Goal: Information Seeking & Learning: Learn about a topic

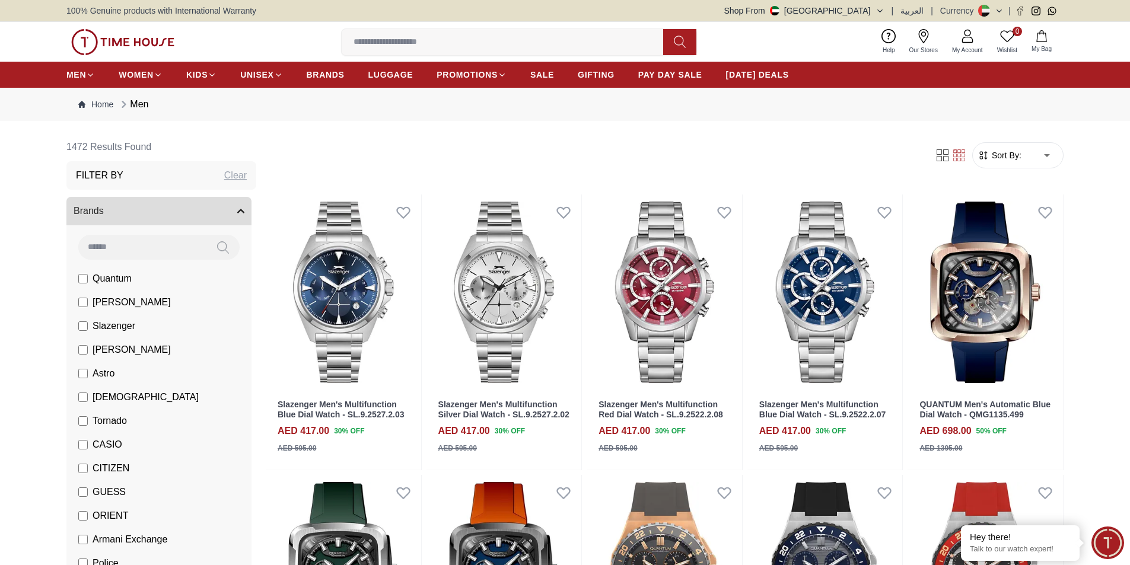
click at [133, 39] on img at bounding box center [122, 42] width 103 height 26
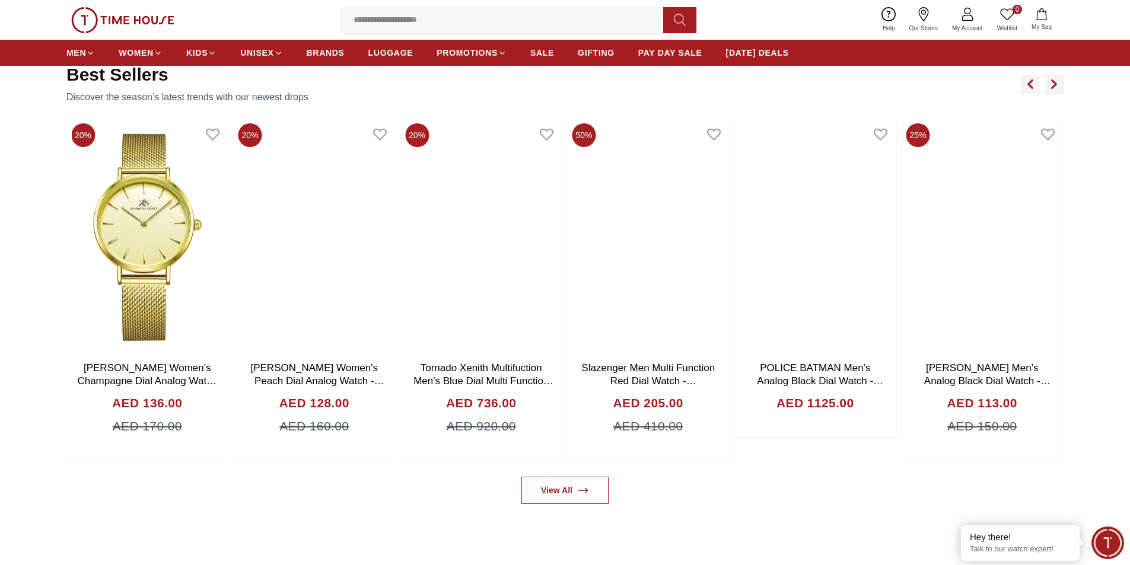
scroll to position [830, 0]
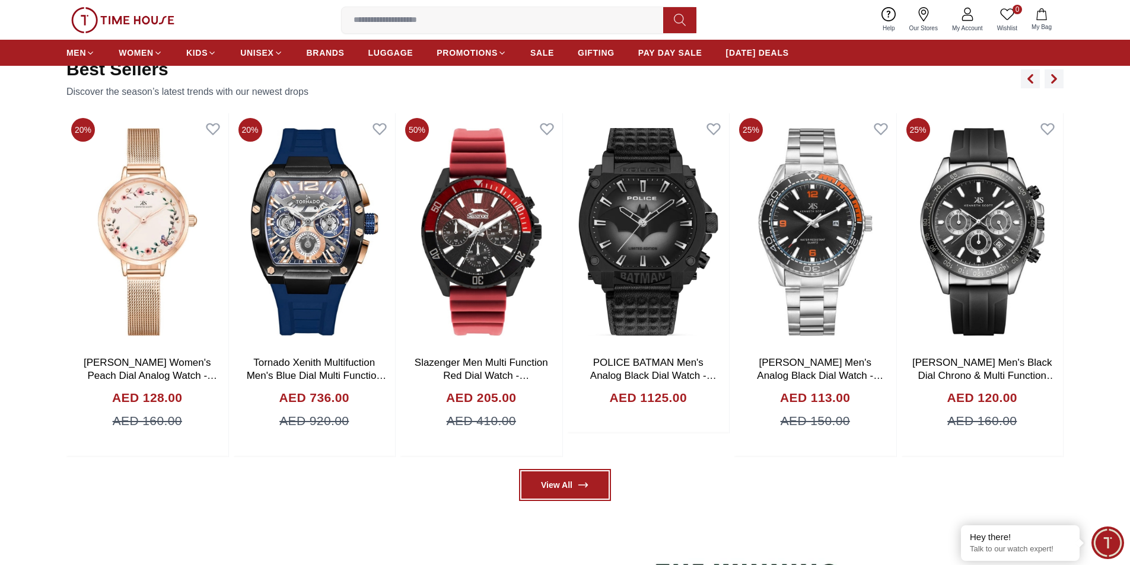
click at [568, 487] on link "View All" at bounding box center [564, 485] width 87 height 27
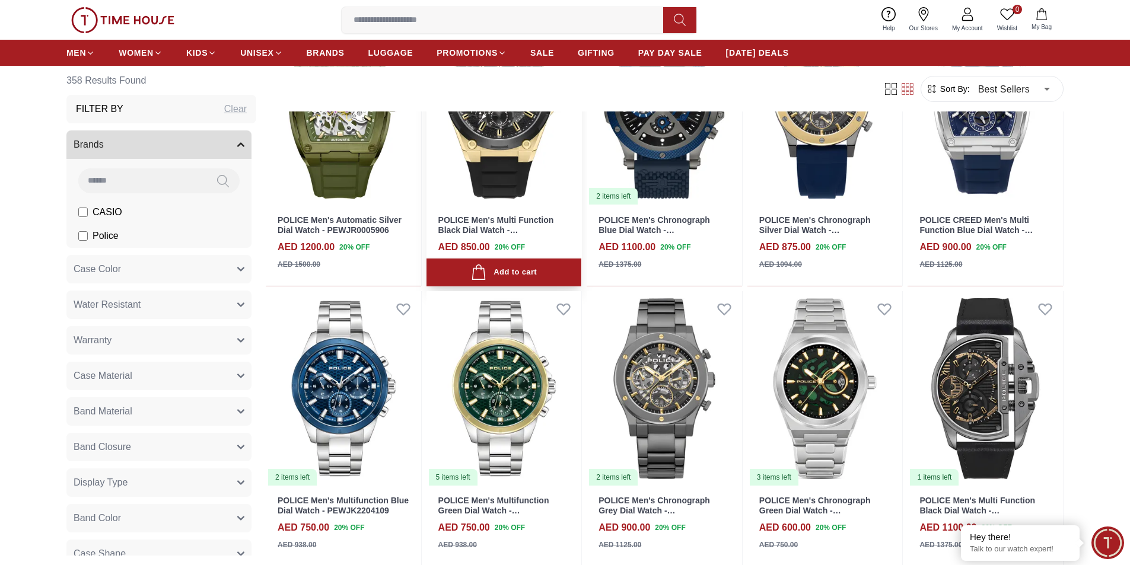
scroll to position [475, 0]
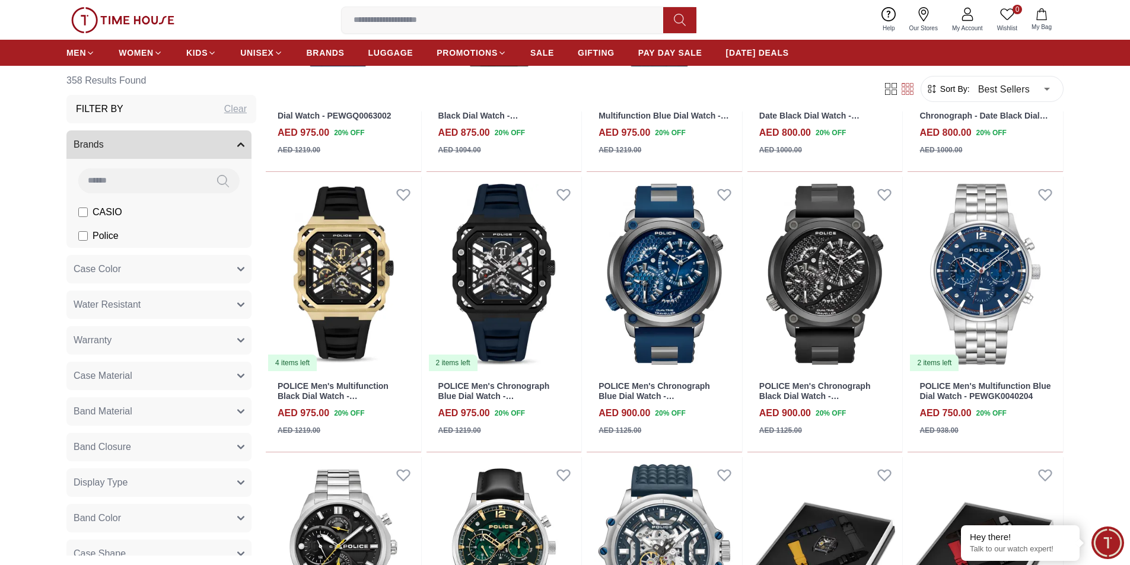
scroll to position [1424, 0]
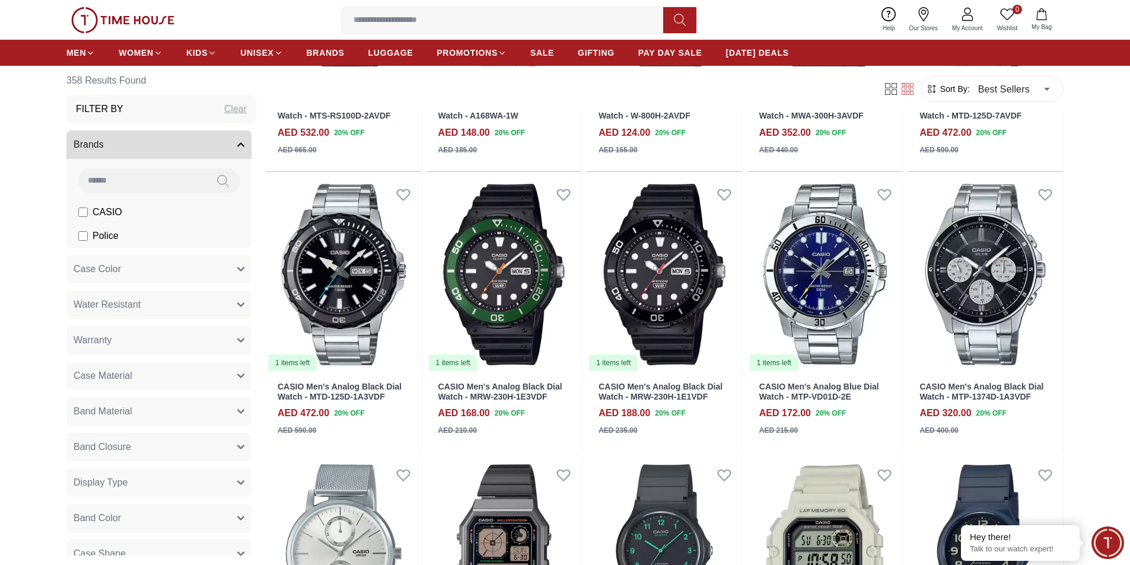
scroll to position [2847, 0]
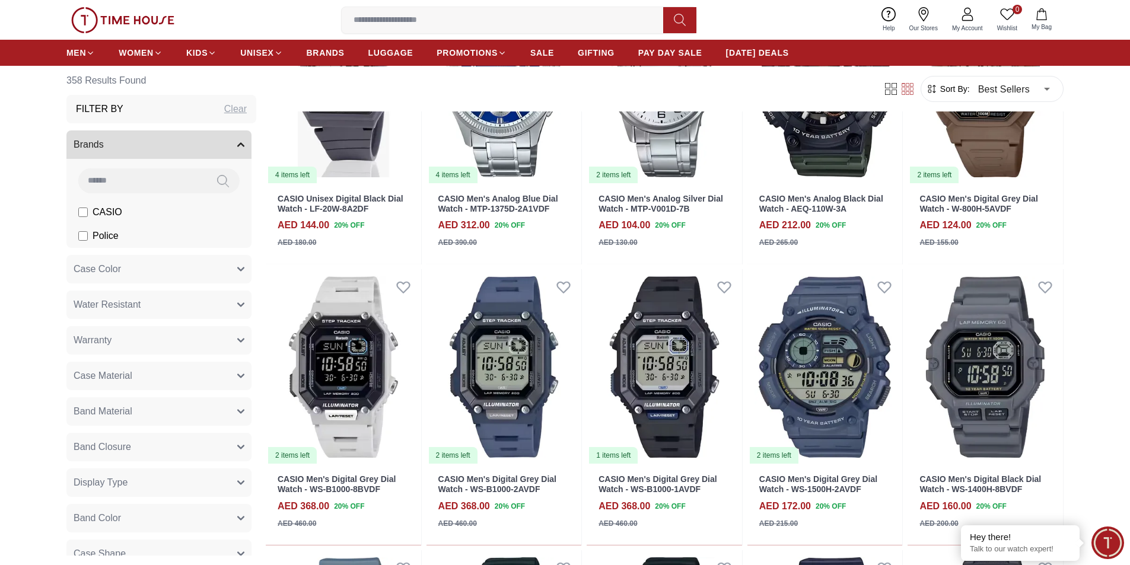
scroll to position [3559, 0]
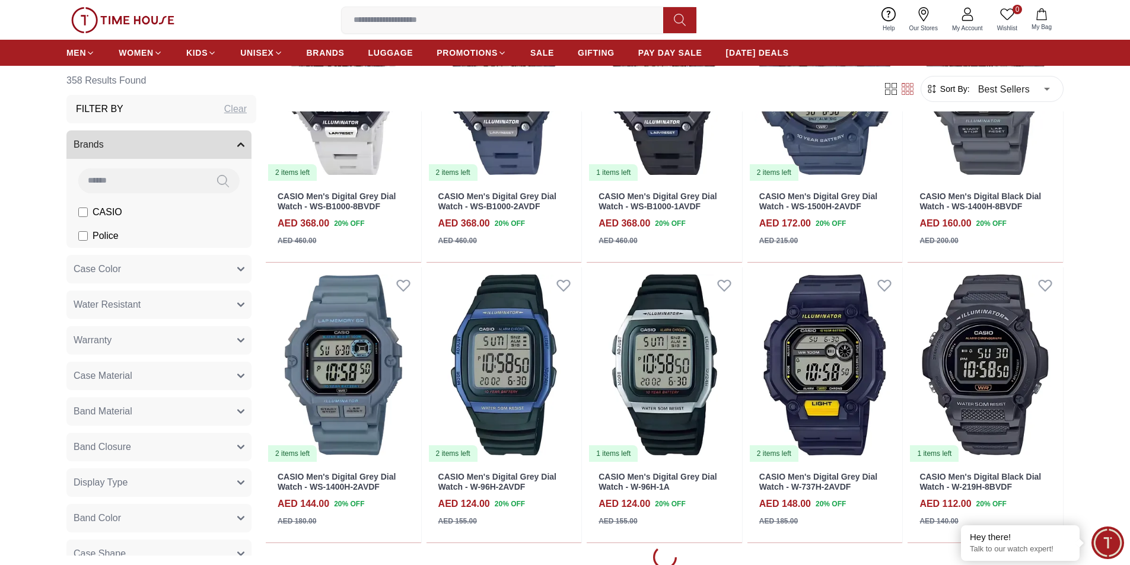
scroll to position [4330, 0]
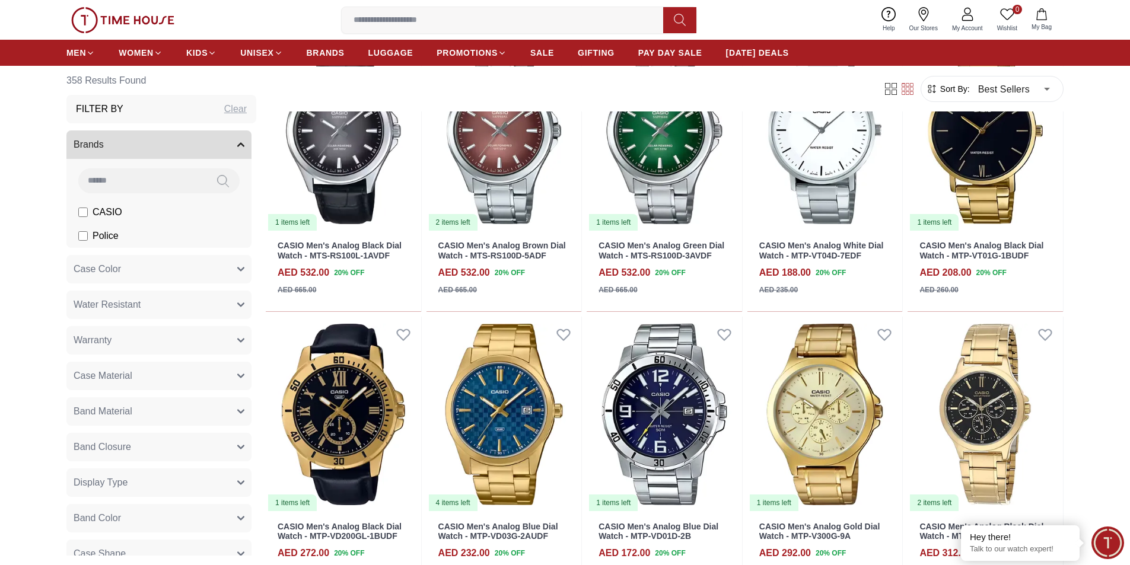
scroll to position [5398, 0]
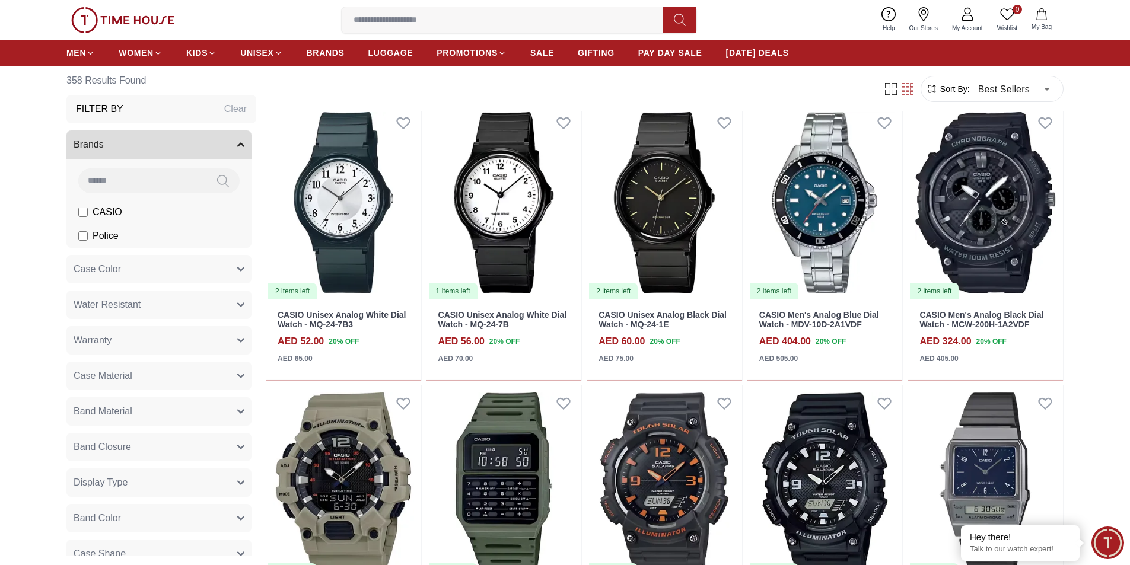
scroll to position [7177, 0]
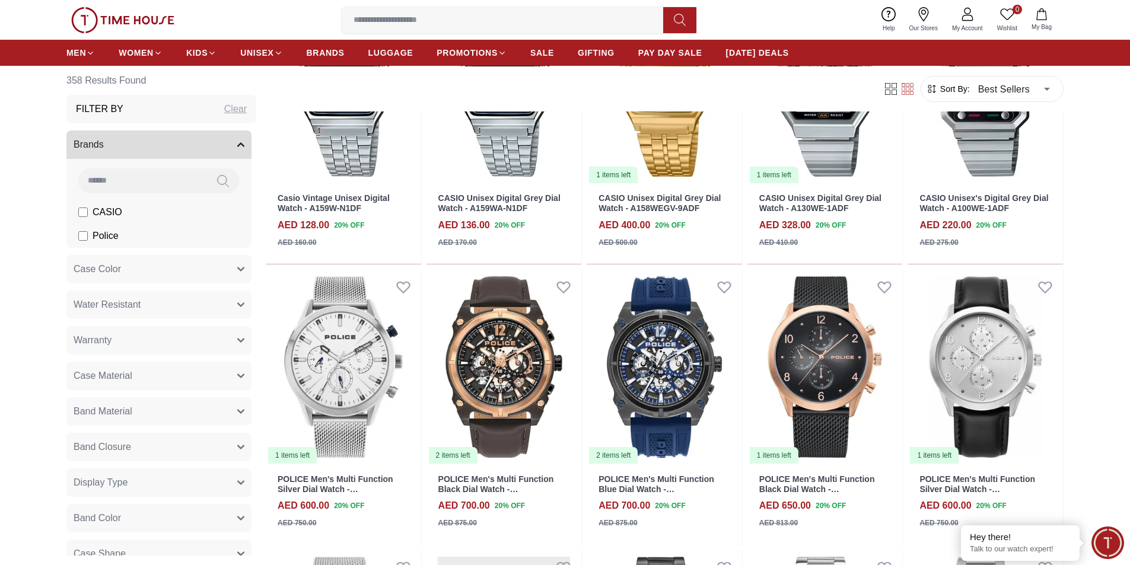
scroll to position [8423, 0]
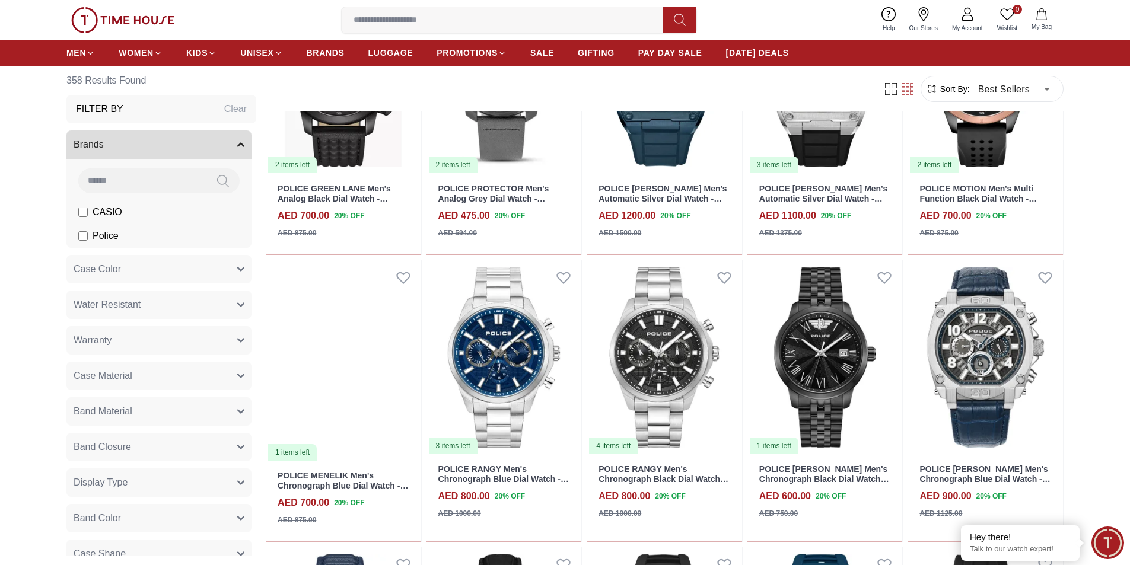
scroll to position [9372, 0]
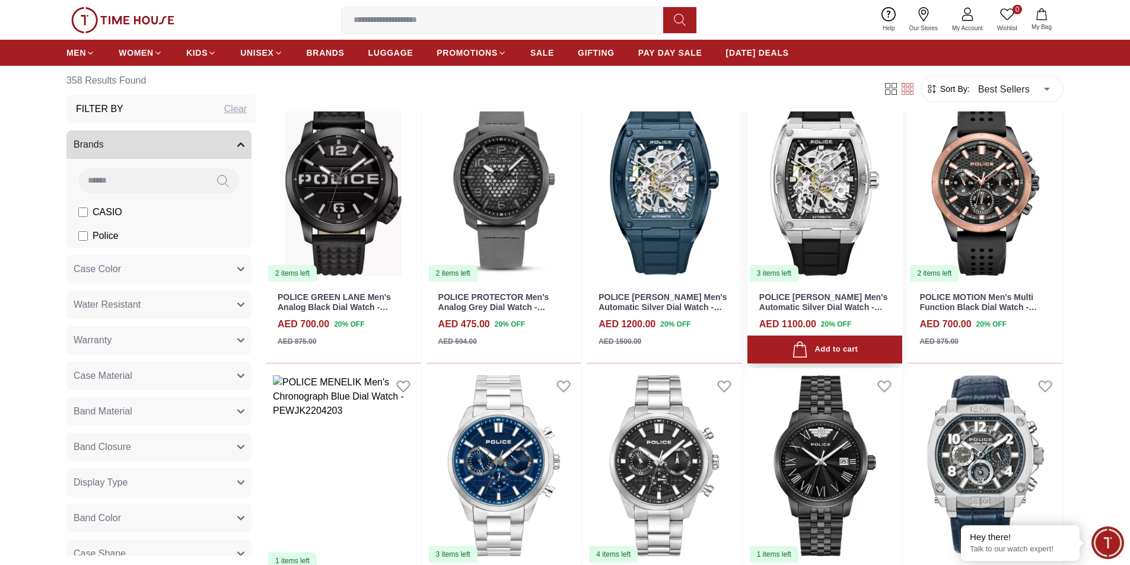
click at [841, 221] on img at bounding box center [824, 185] width 155 height 196
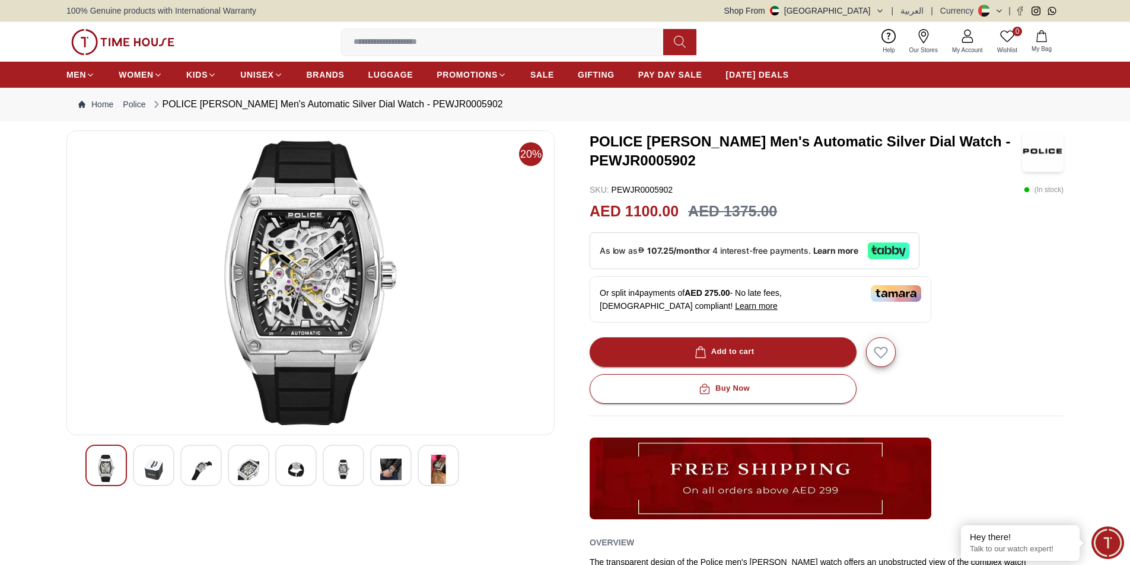
click at [143, 464] on div at bounding box center [154, 466] width 42 height 42
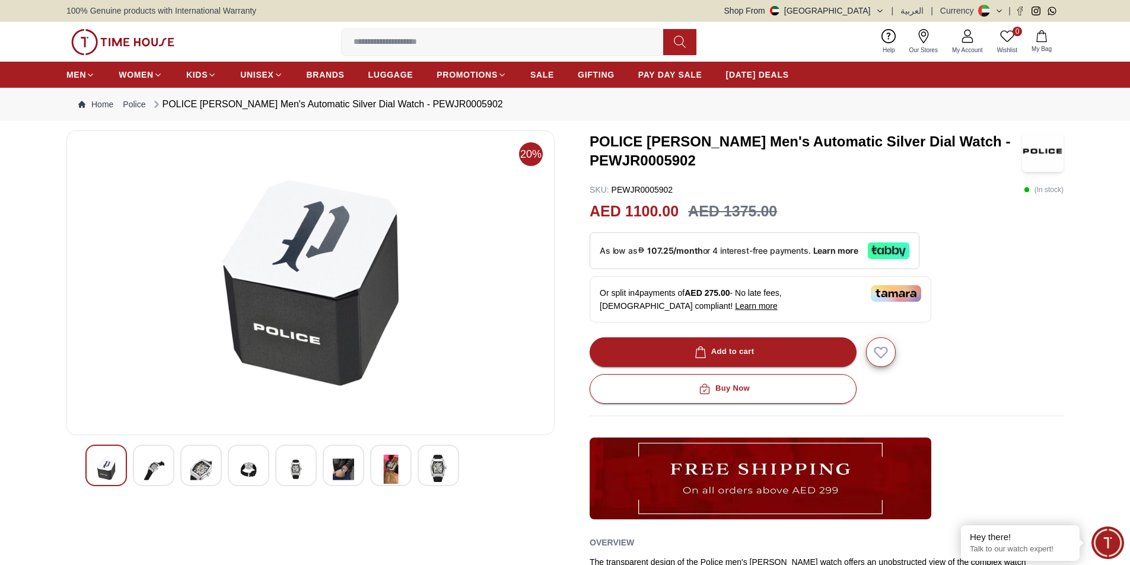
click at [198, 472] on img at bounding box center [200, 469] width 21 height 29
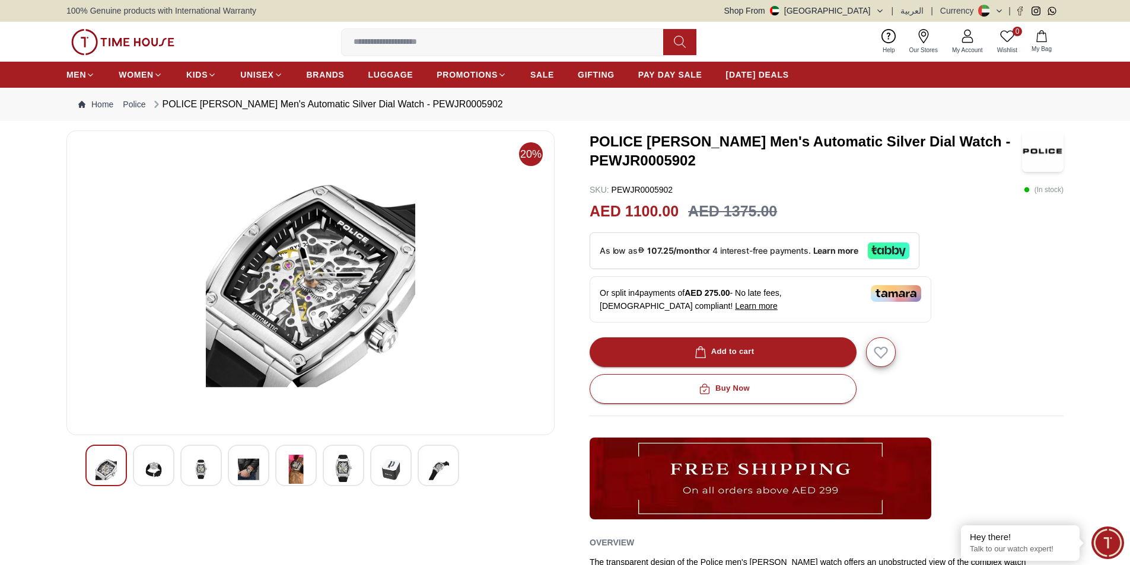
click at [246, 470] on img at bounding box center [248, 469] width 21 height 29
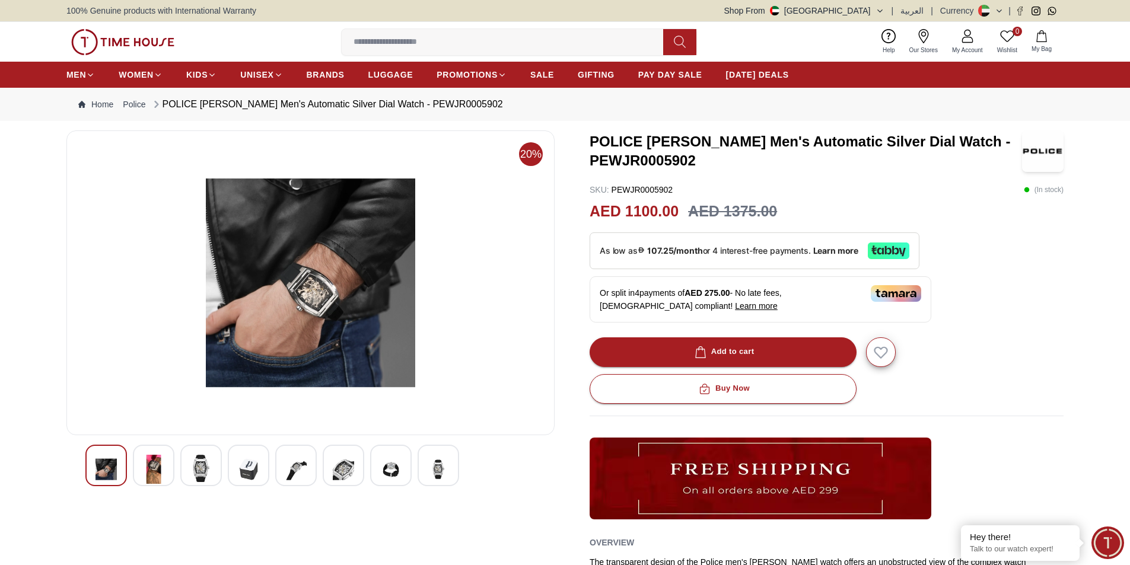
click at [292, 469] on img at bounding box center [295, 469] width 21 height 29
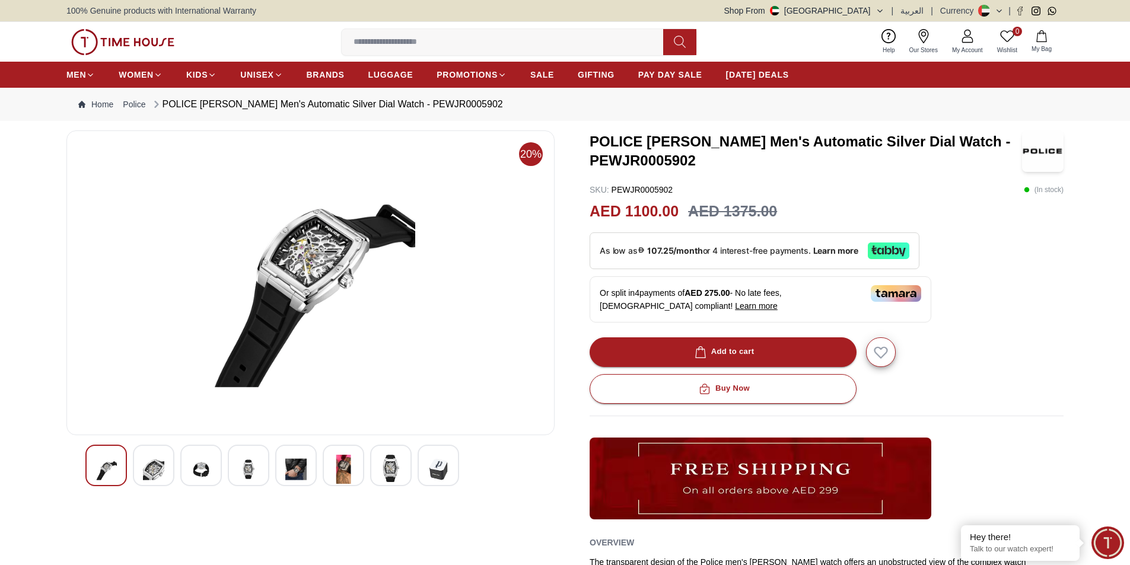
click at [358, 478] on div at bounding box center [344, 466] width 42 height 42
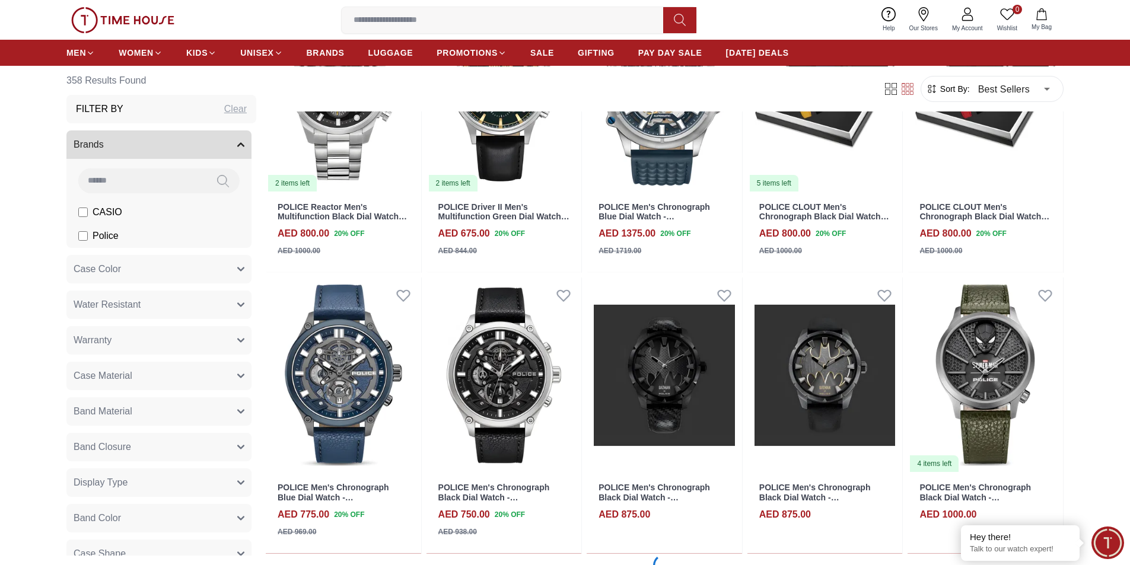
scroll to position [2195, 0]
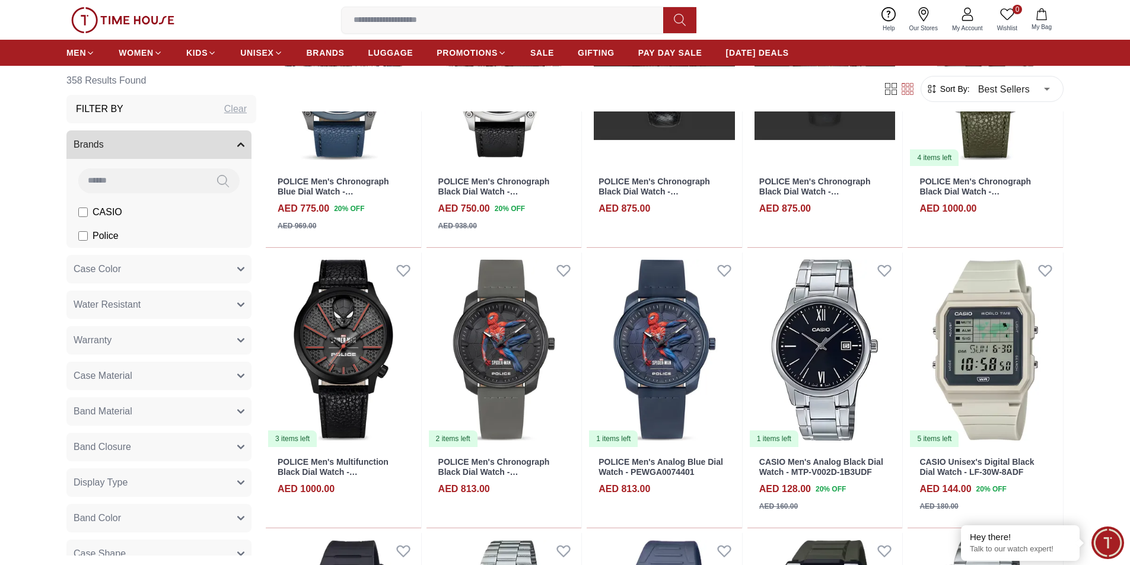
scroll to position [2610, 0]
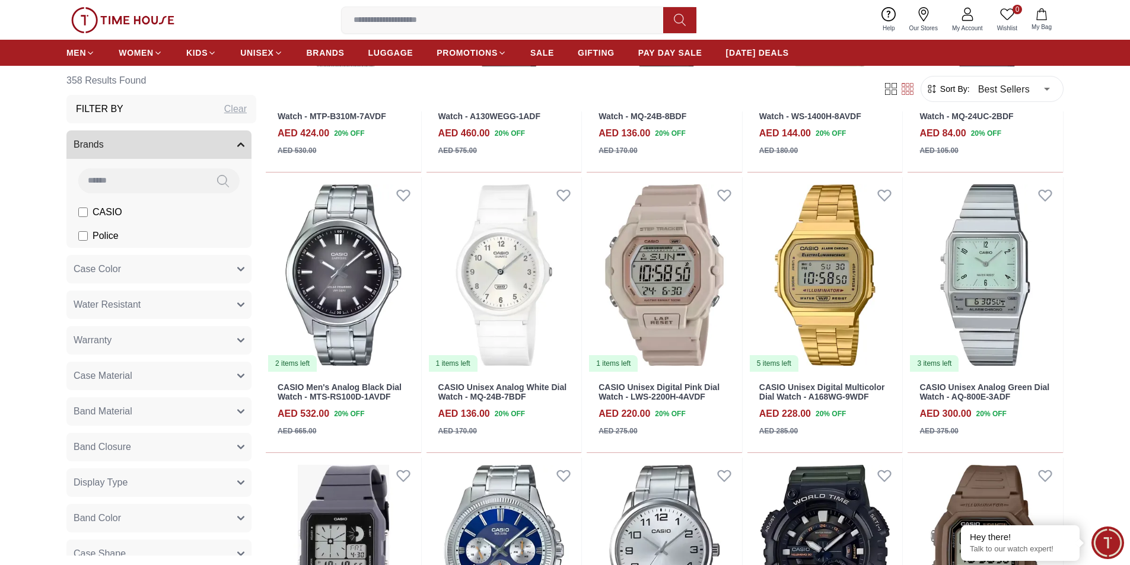
scroll to position [3618, 0]
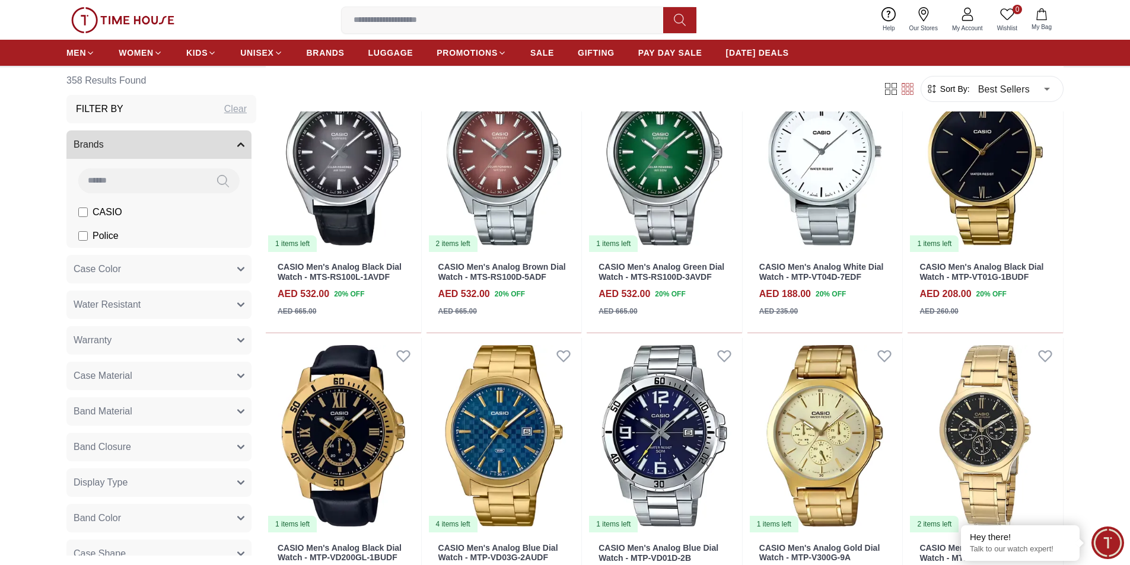
scroll to position [5194, 0]
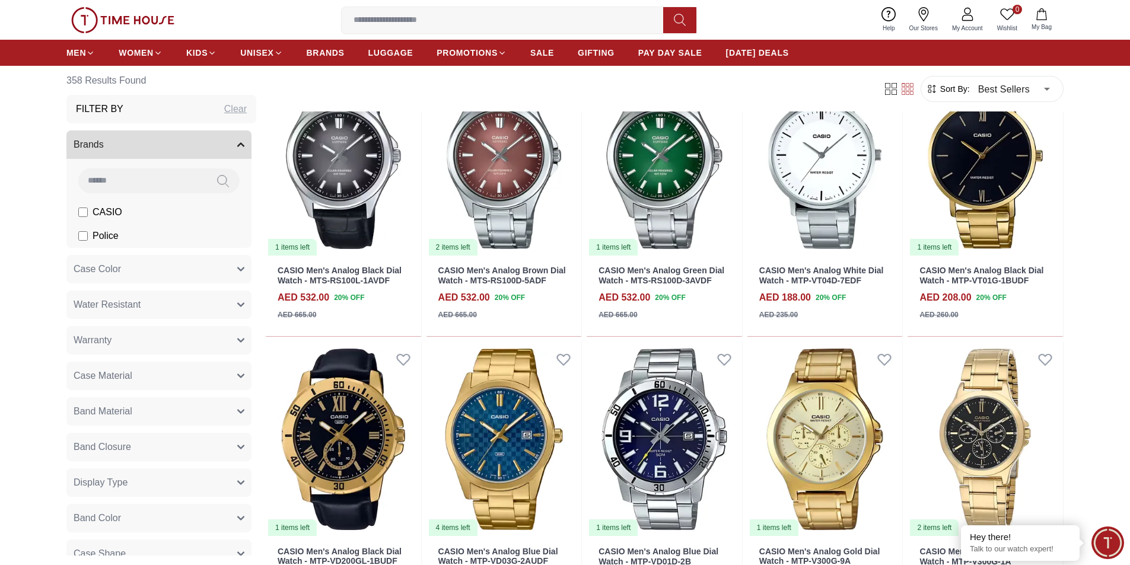
click at [366, 23] on input at bounding box center [507, 20] width 331 height 24
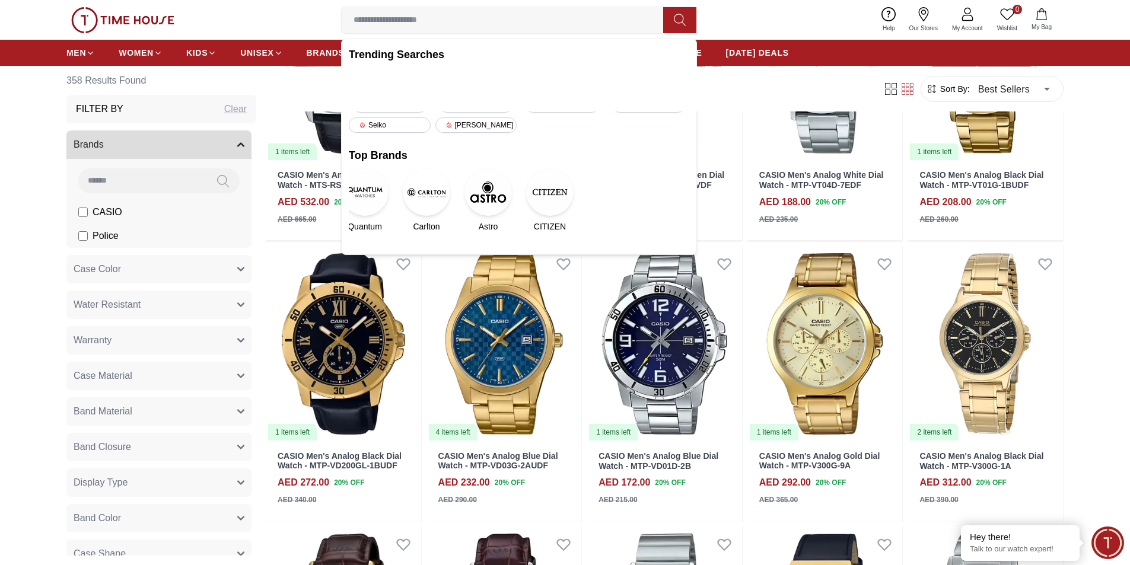
scroll to position [5253, 0]
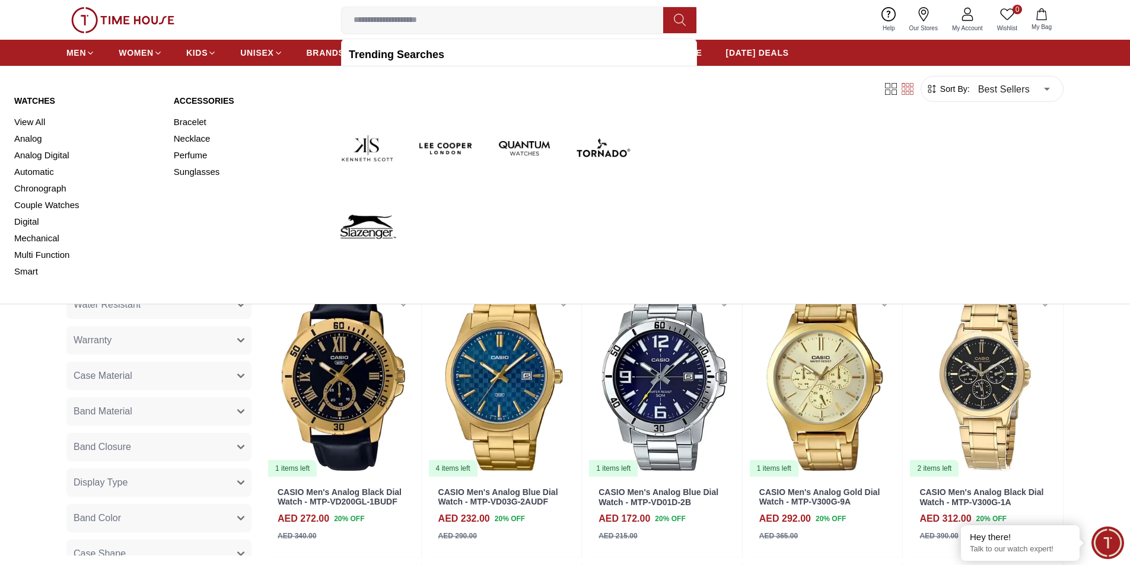
click at [427, 142] on img at bounding box center [446, 148] width 69 height 69
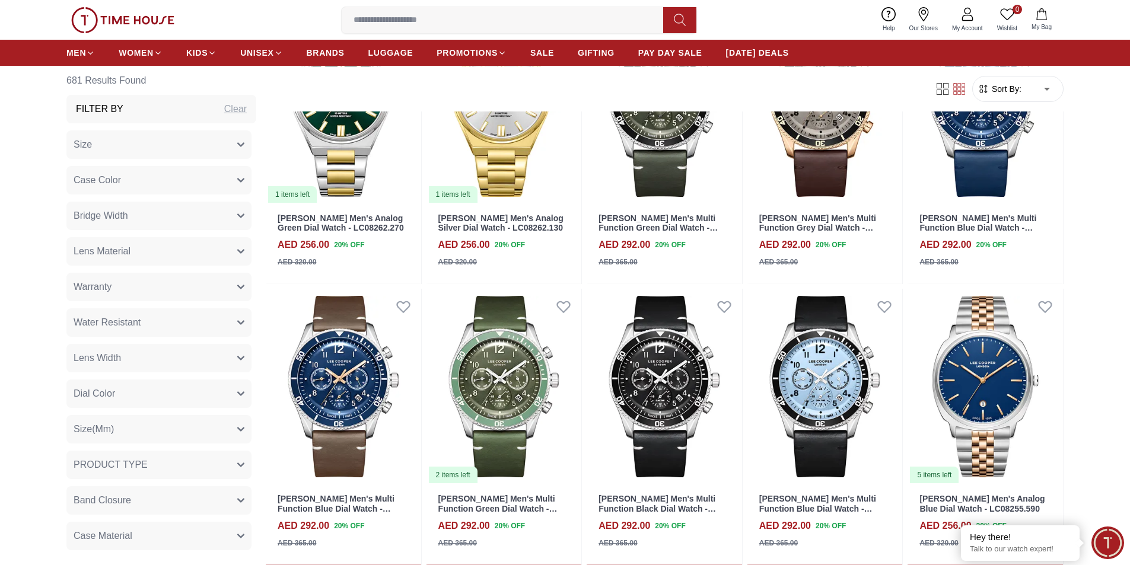
scroll to position [1246, 0]
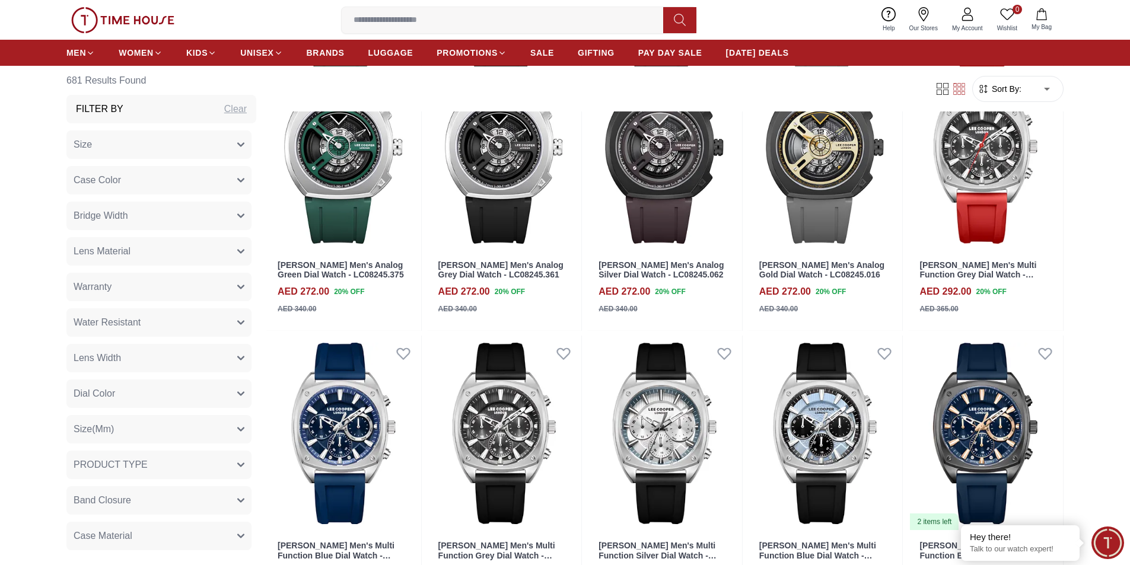
scroll to position [2076, 0]
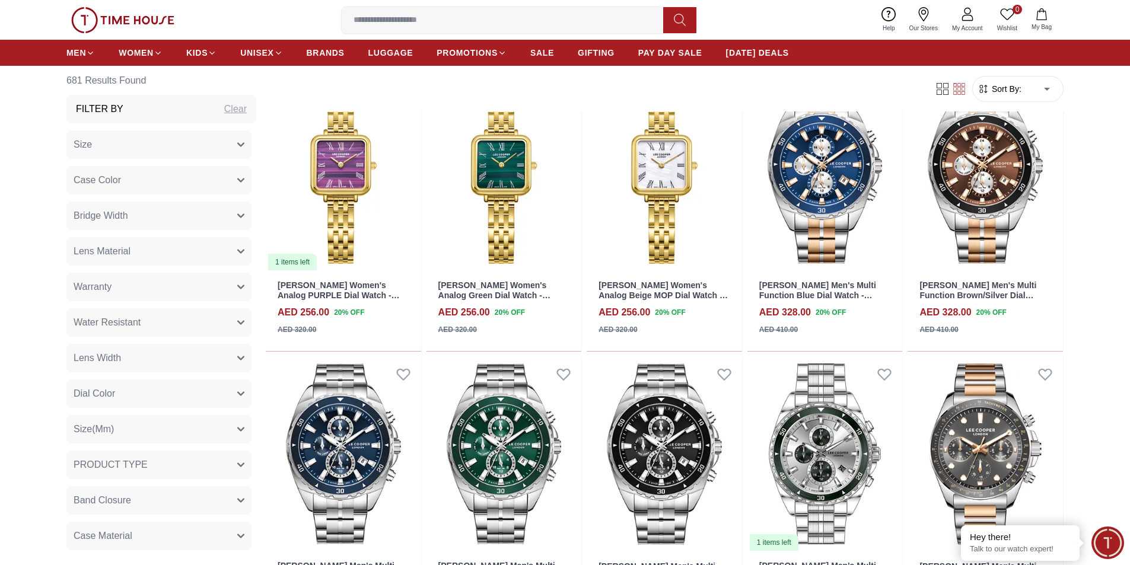
scroll to position [3618, 0]
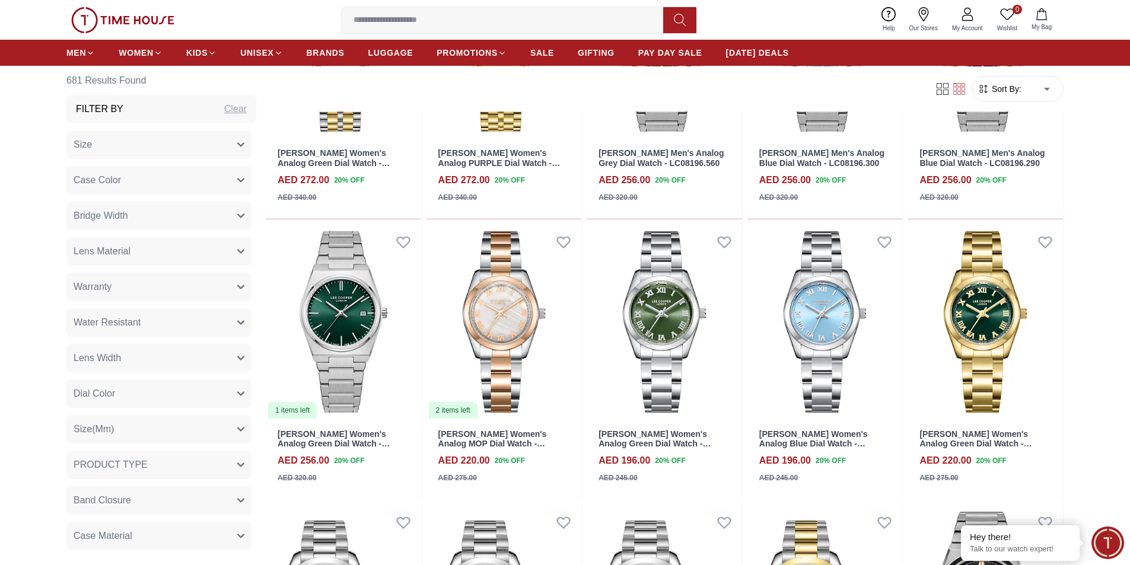
scroll to position [5635, 0]
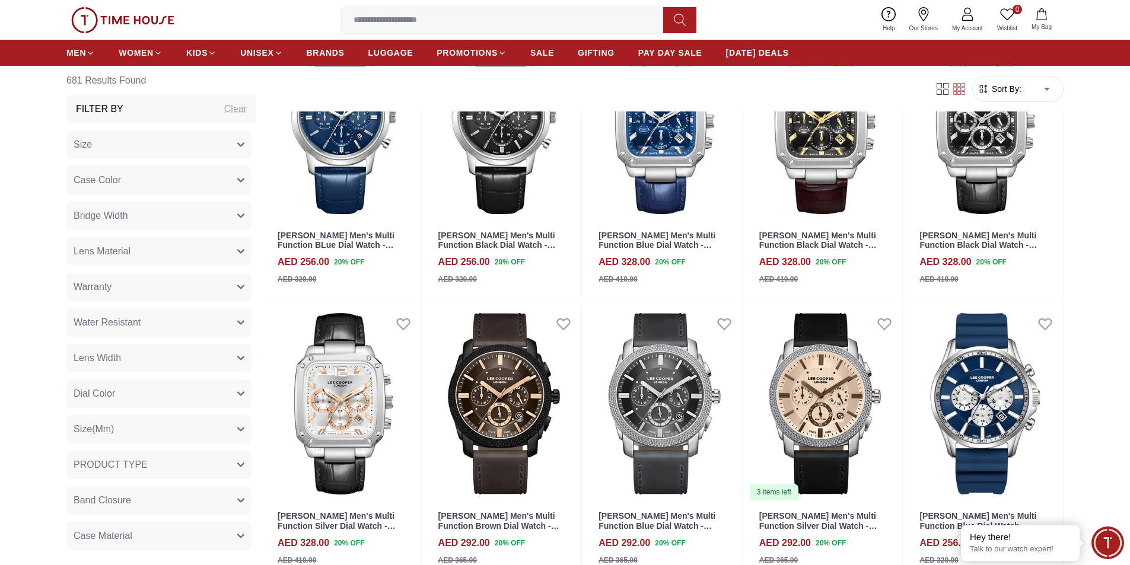
scroll to position [6584, 0]
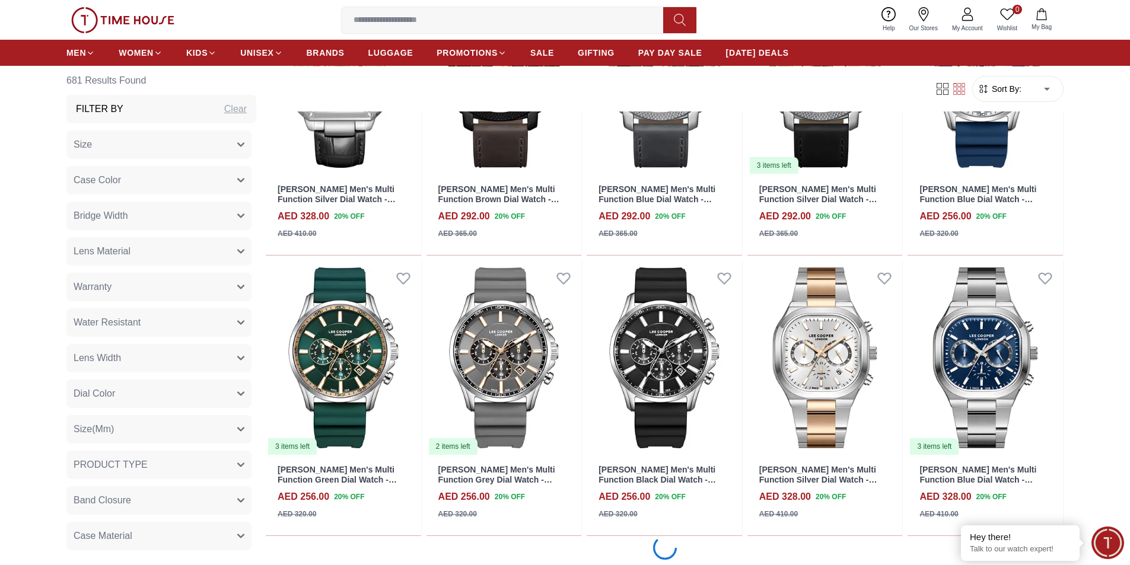
scroll to position [6940, 0]
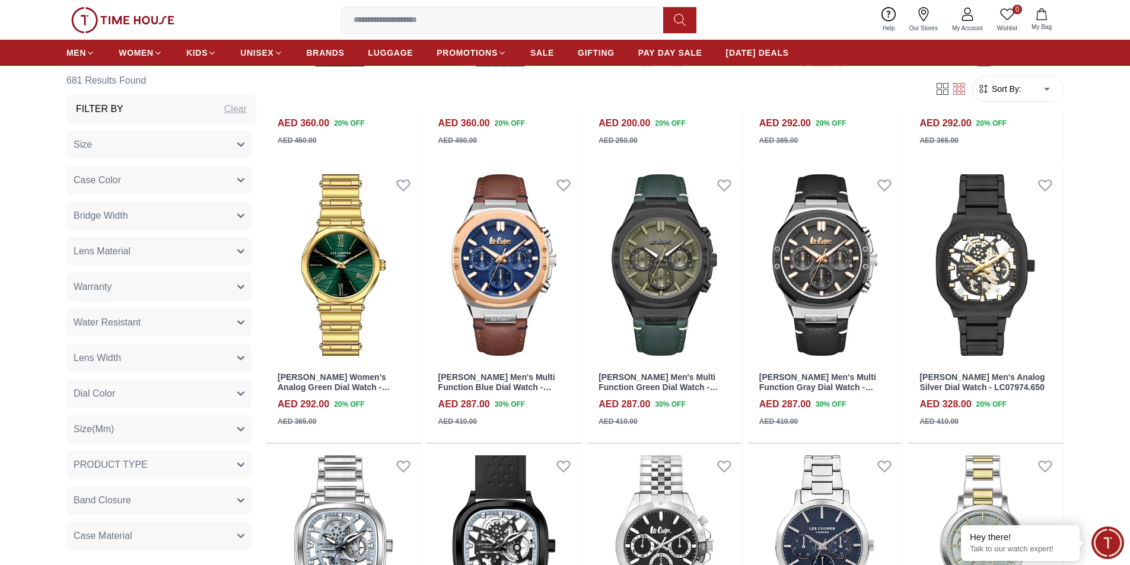
scroll to position [8957, 0]
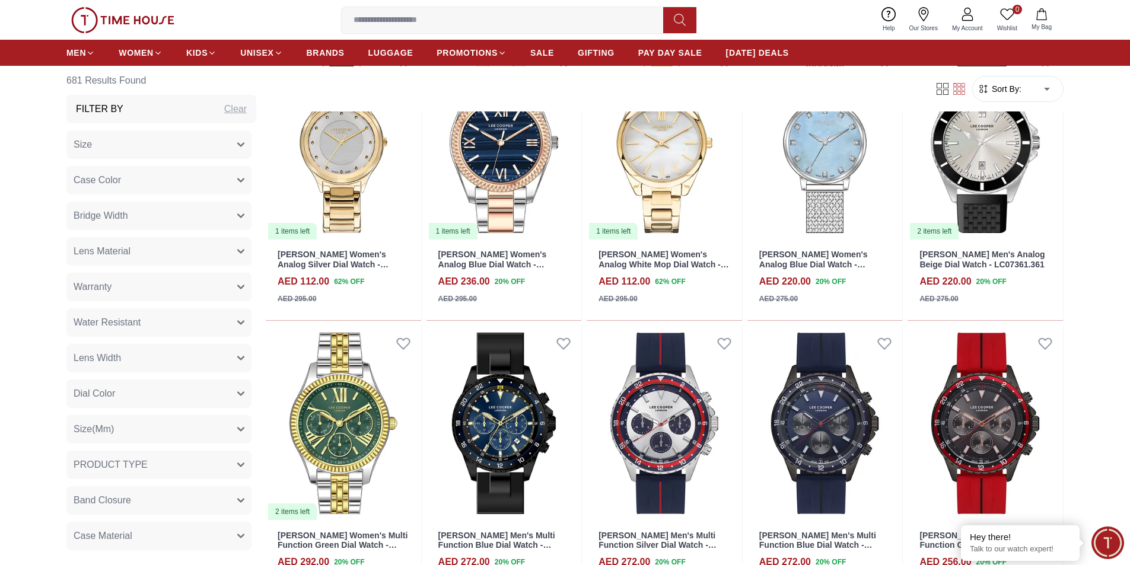
scroll to position [10143, 0]
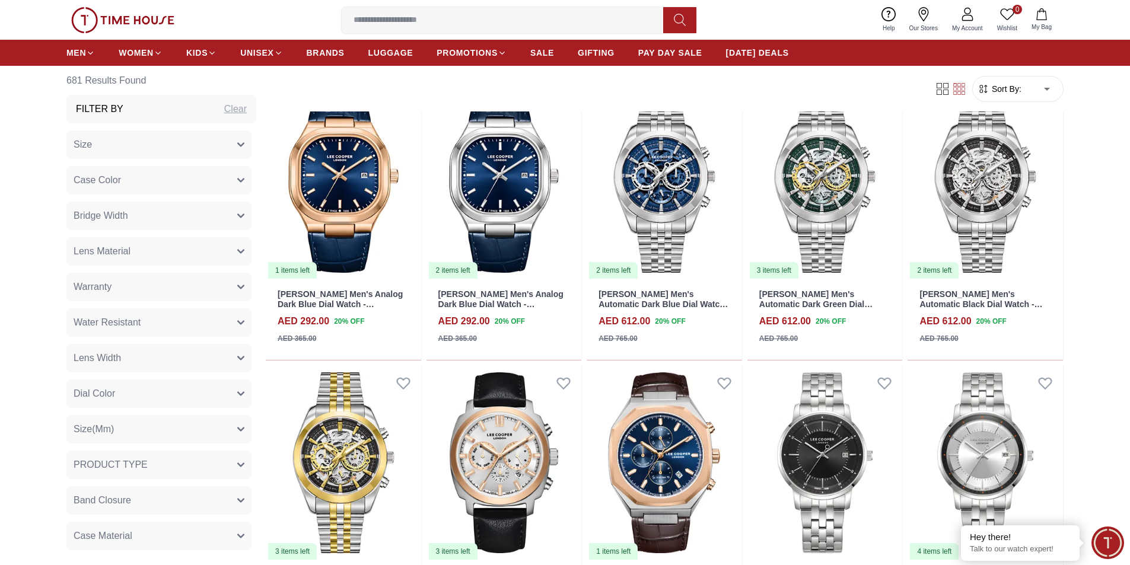
scroll to position [11341, 0]
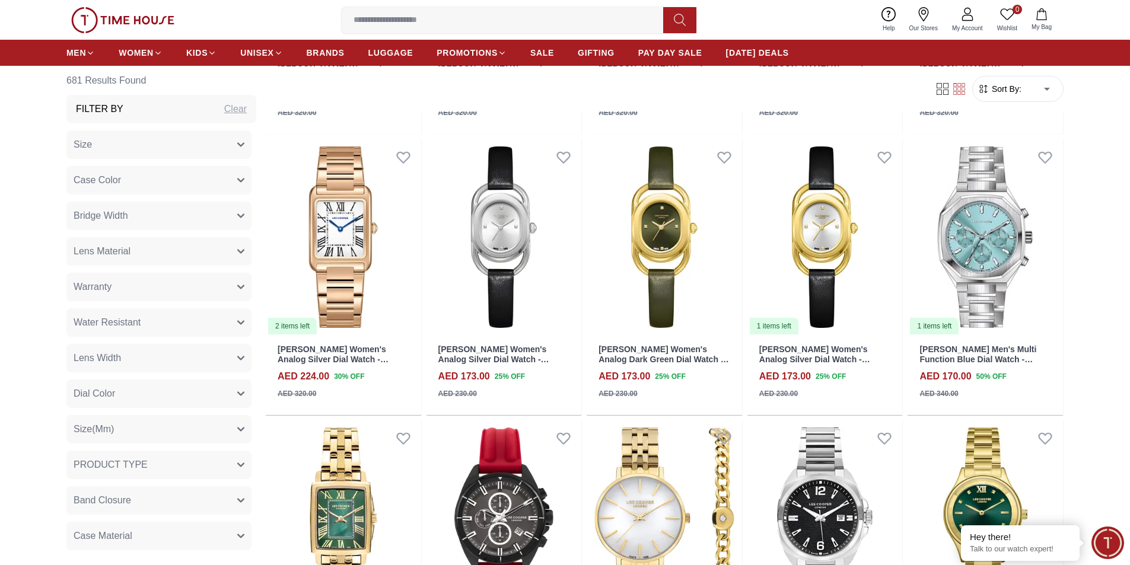
scroll to position [12387, 0]
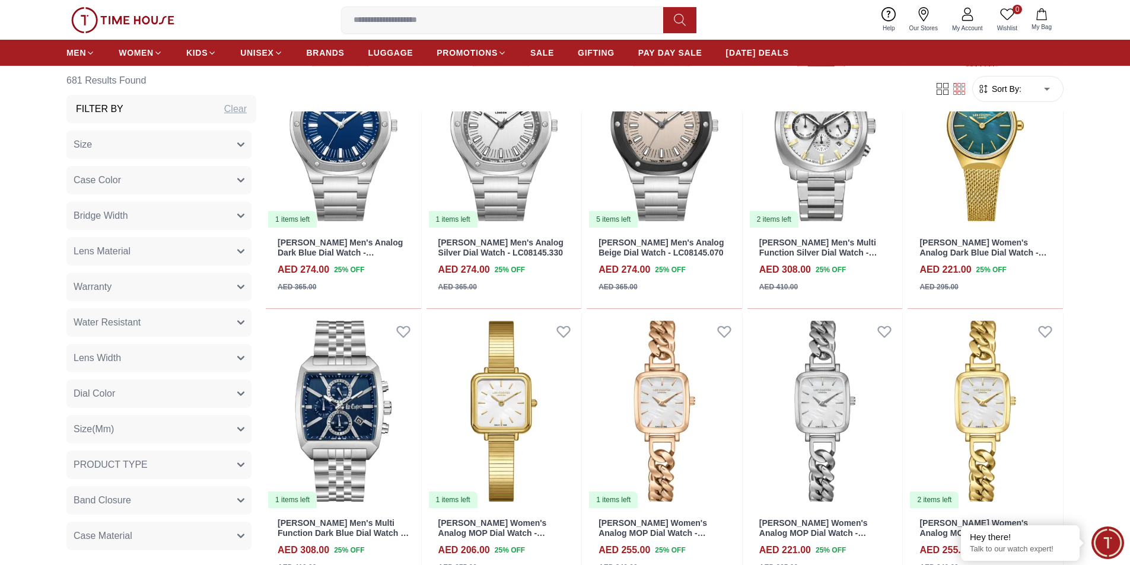
scroll to position [13374, 0]
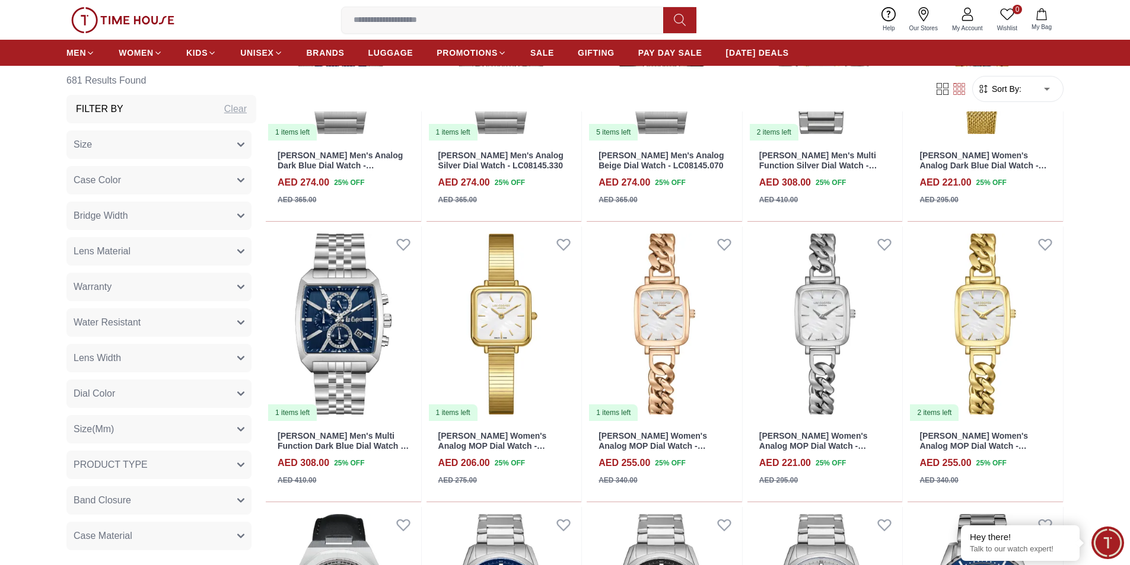
scroll to position [13643, 0]
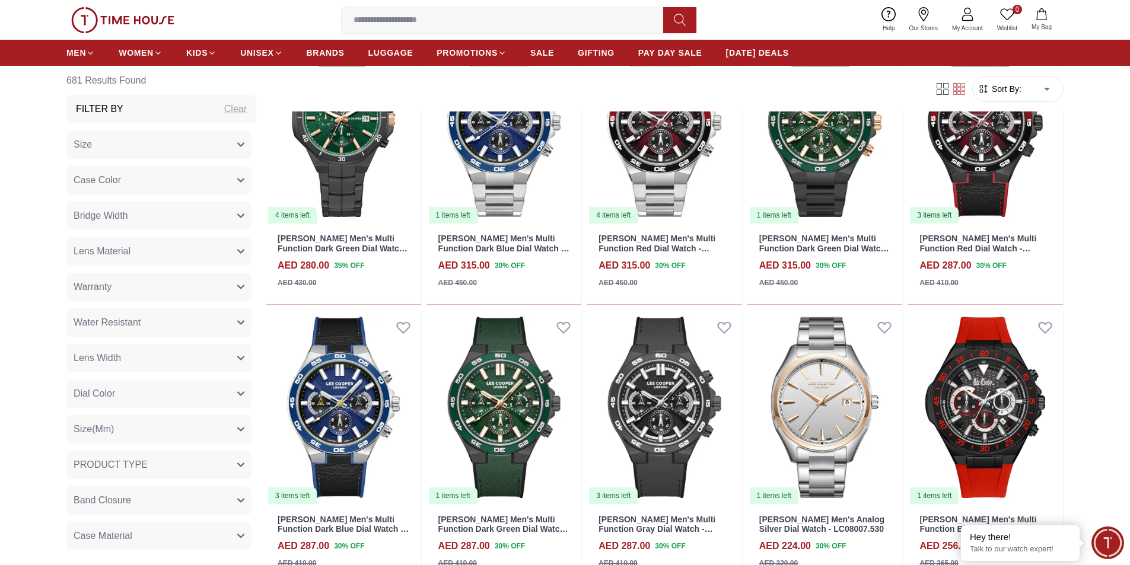
scroll to position [14770, 0]
